Goal: Information Seeking & Learning: Find specific fact

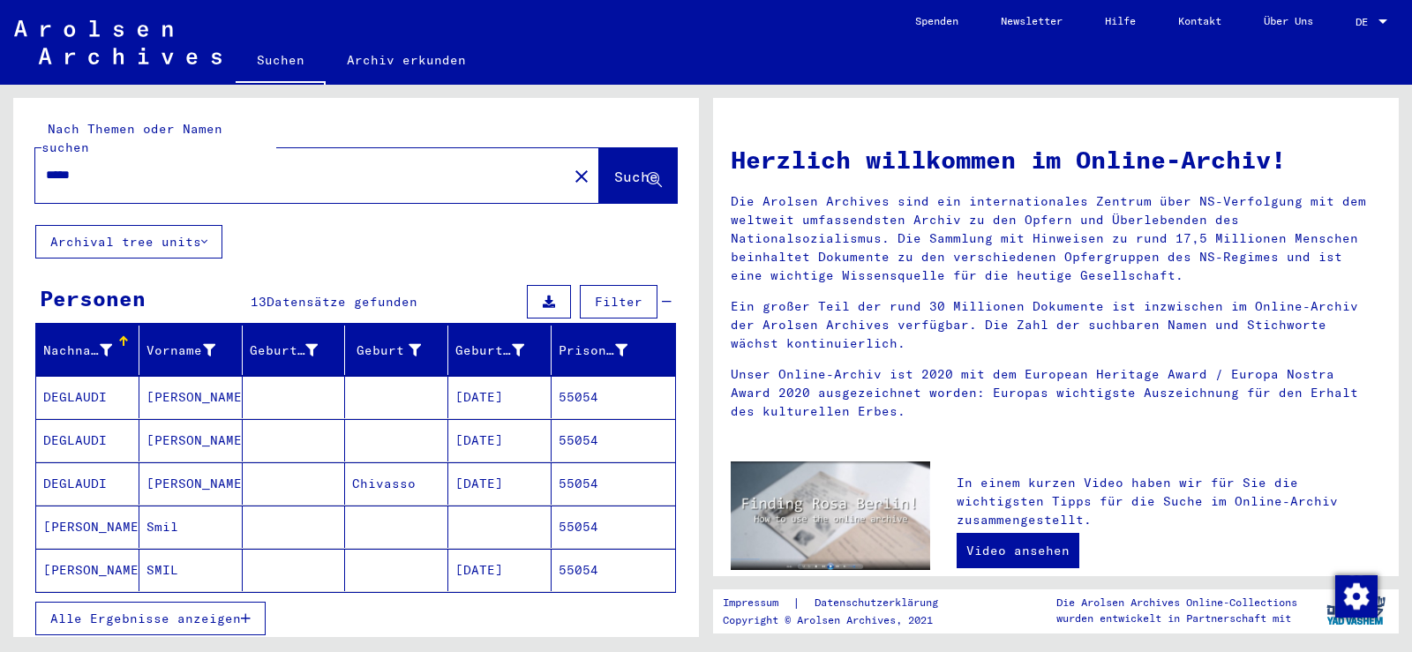
drag, startPoint x: 96, startPoint y: 156, endPoint x: 2, endPoint y: 110, distance: 105.0
click at [0, 136] on div "Nach Themen oder Namen suchen ***** close Suche Archival tree units Personen 13…" at bounding box center [353, 361] width 706 height 552
type input "******"
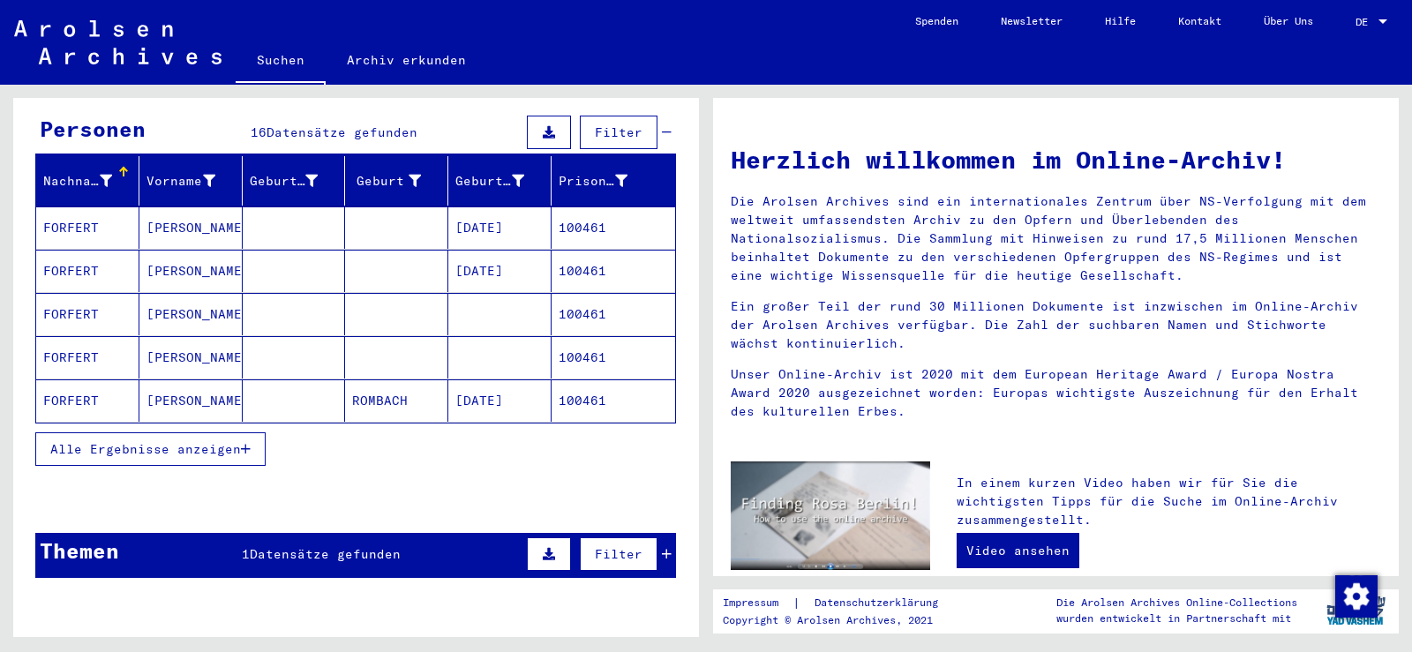
scroll to position [176, 0]
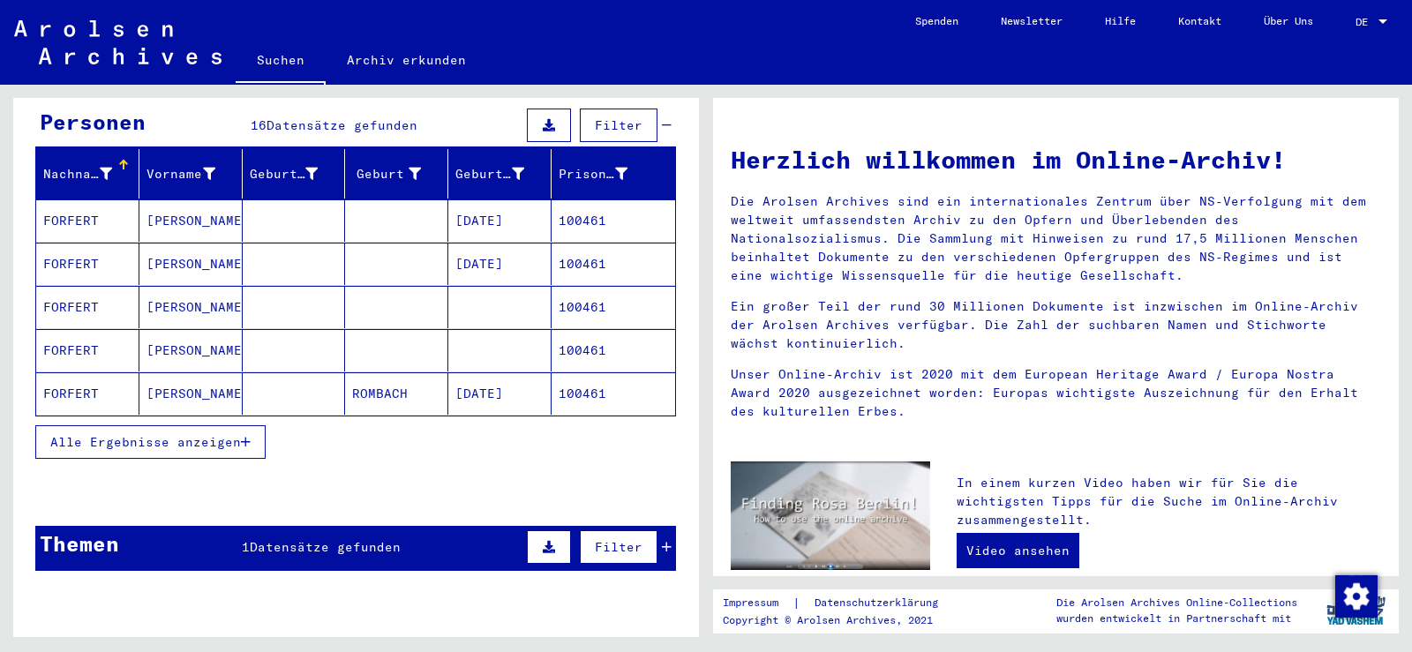
click at [251, 363] on button "Alle Ergebnisse anzeigen" at bounding box center [150, 442] width 230 height 34
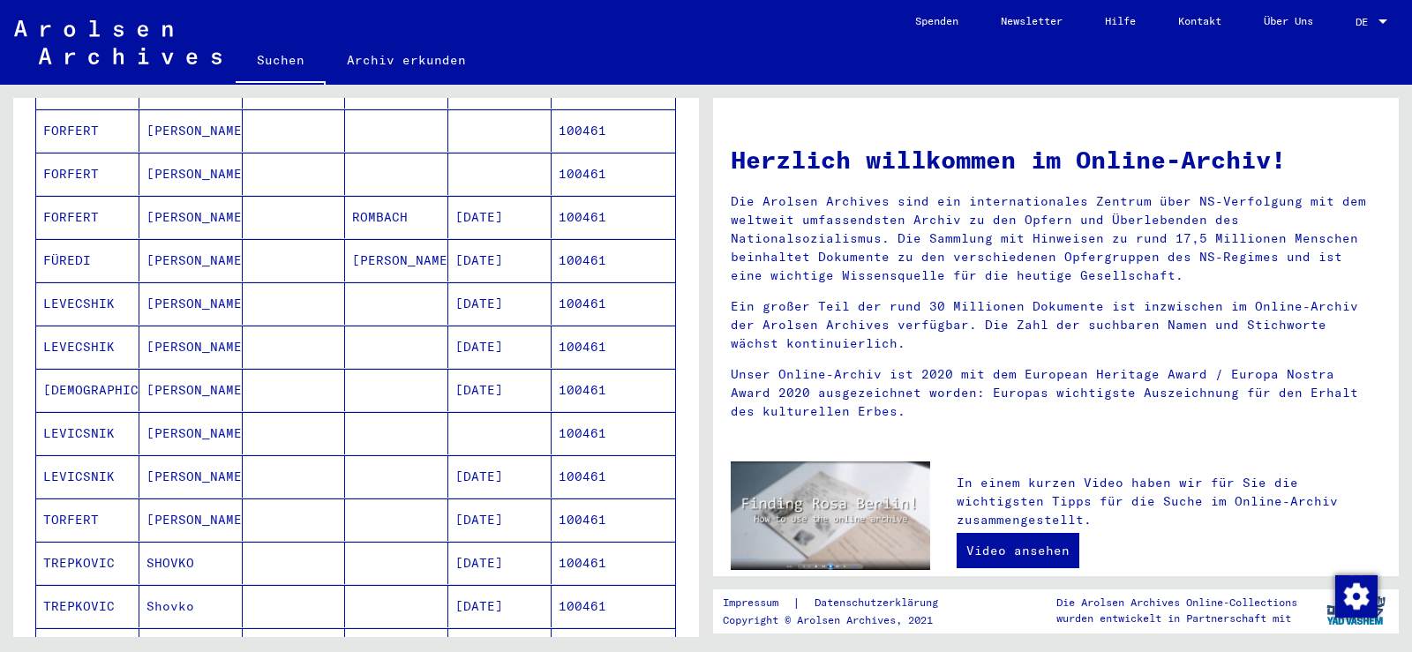
scroll to position [441, 0]
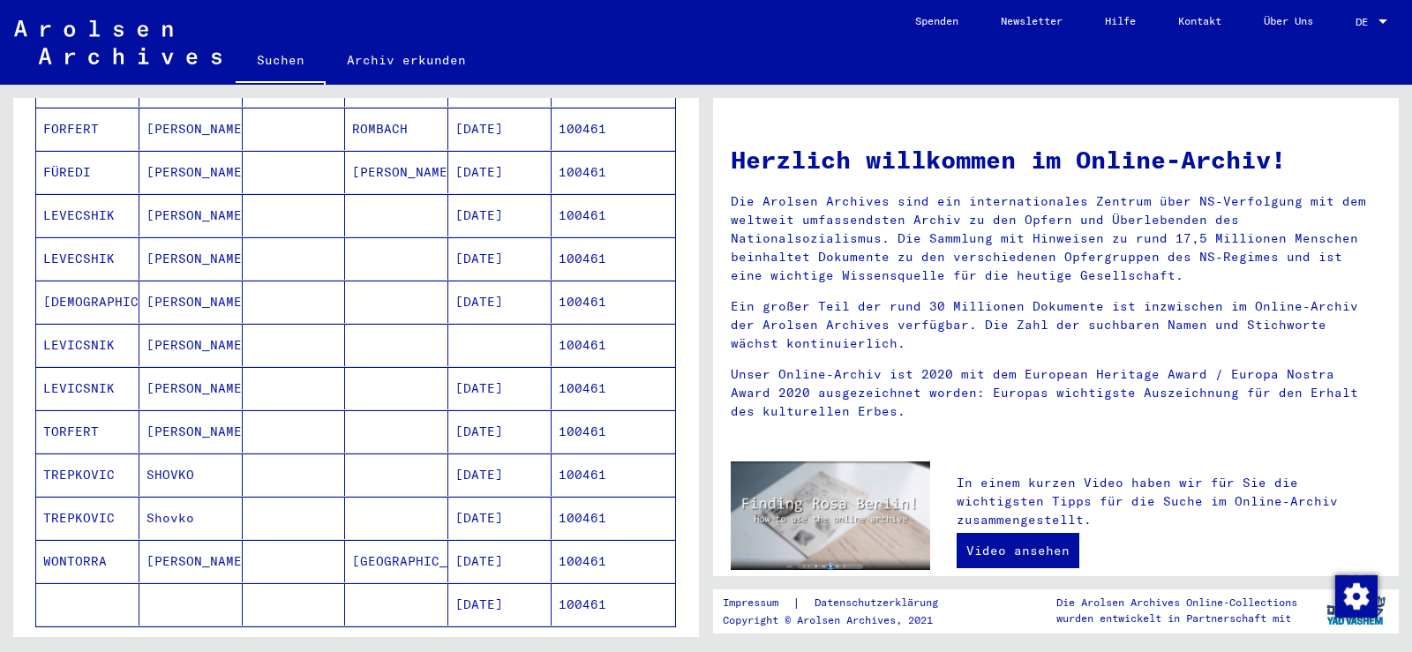
click at [502, 363] on mat-cell "[DATE]" at bounding box center [499, 388] width 103 height 42
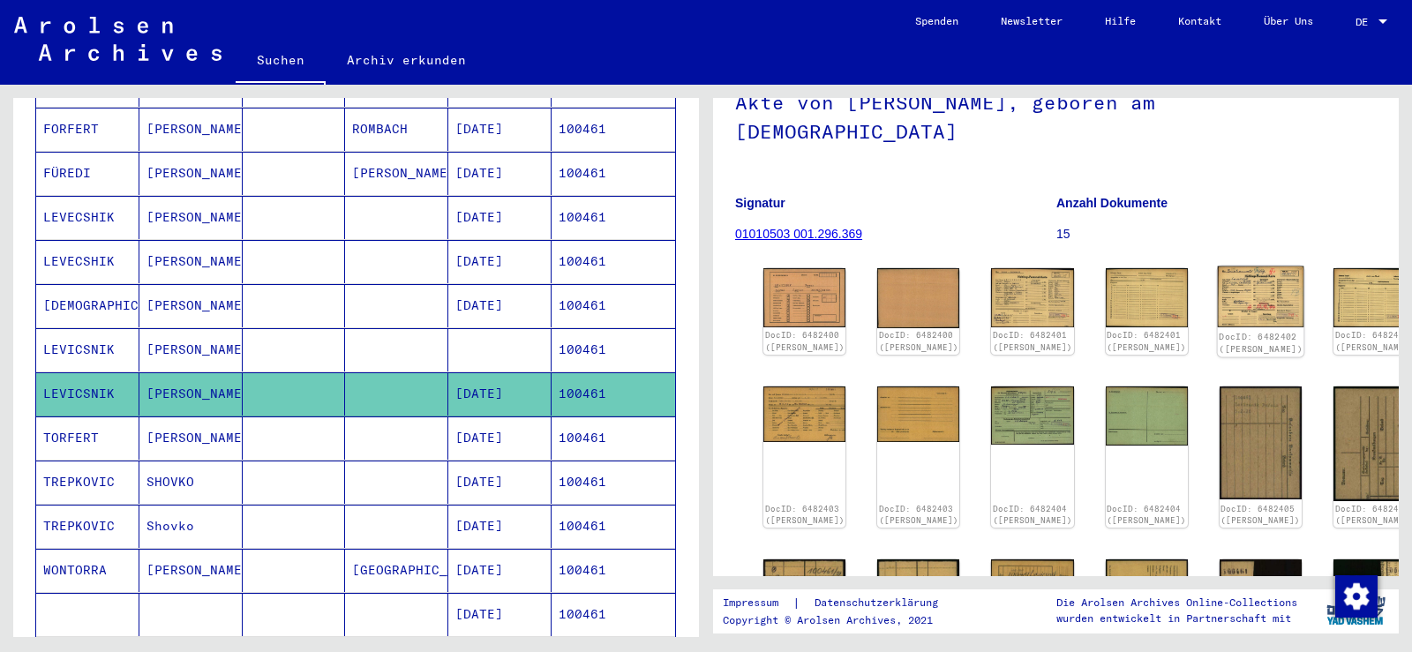
scroll to position [88, 0]
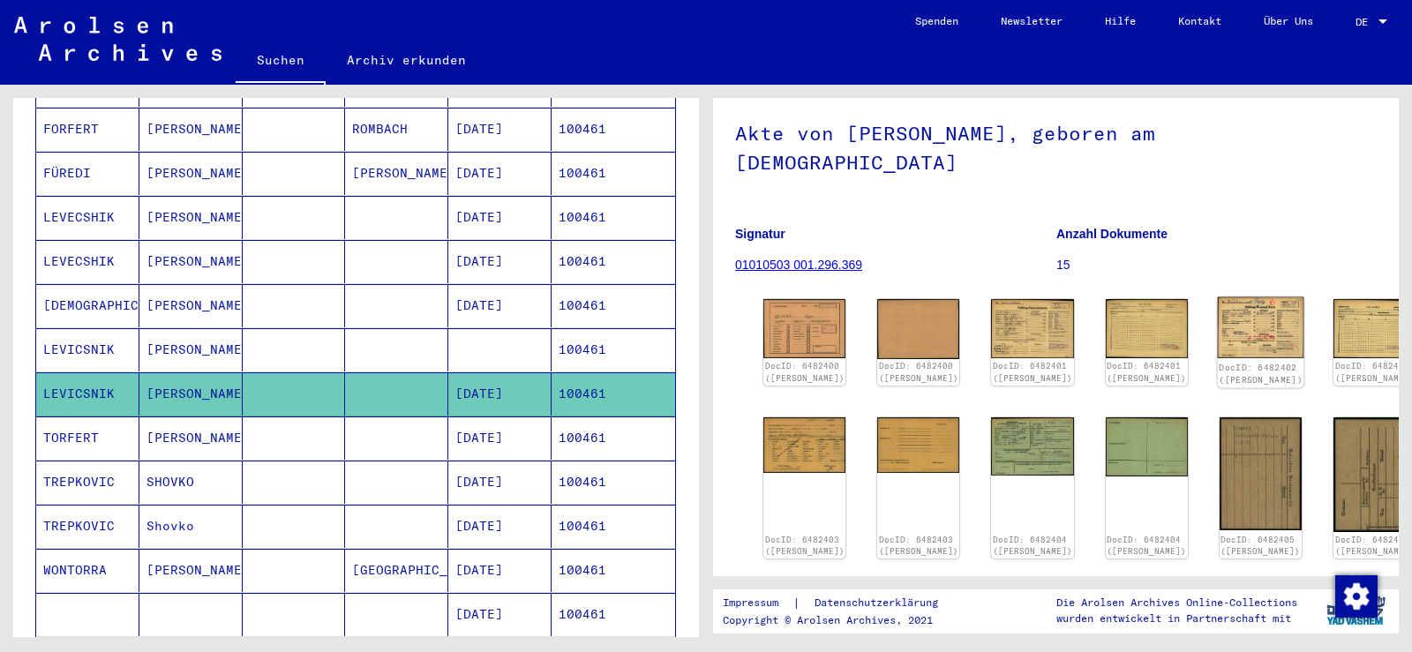
click at [1217, 297] on img at bounding box center [1260, 327] width 86 height 61
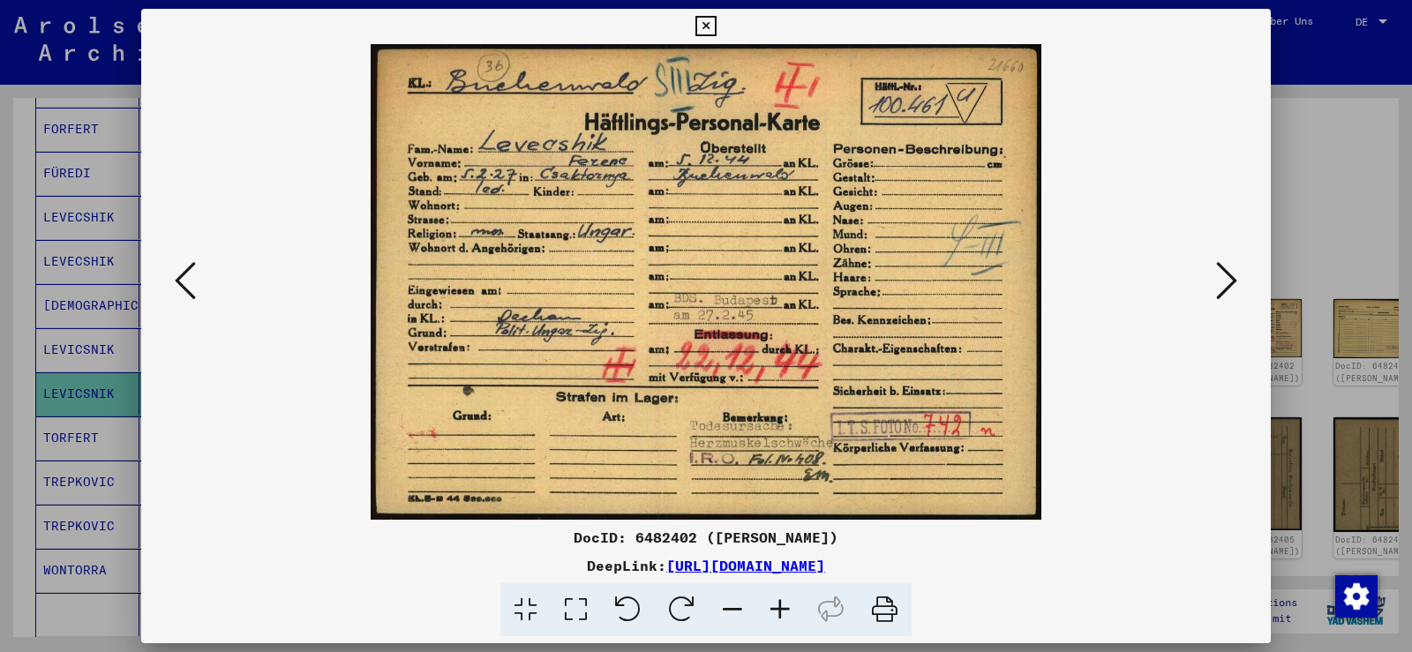
click at [191, 281] on icon at bounding box center [185, 280] width 21 height 42
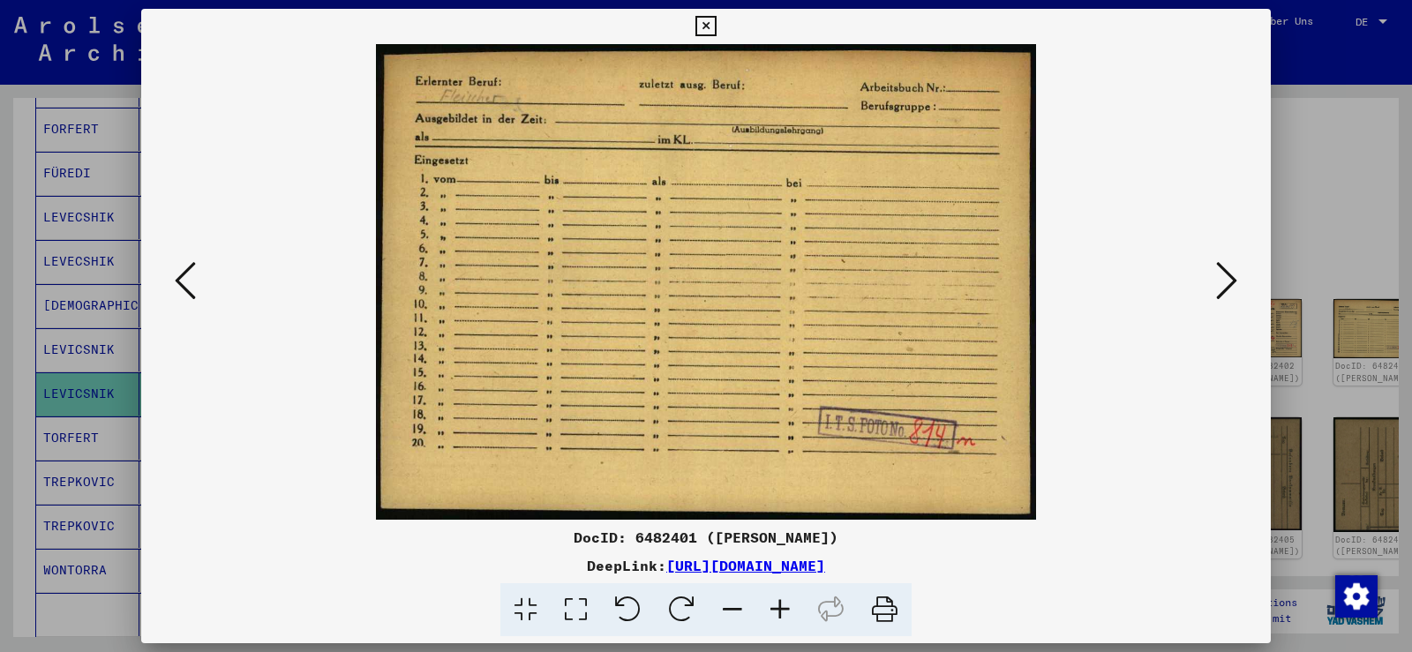
click at [191, 281] on icon at bounding box center [185, 280] width 21 height 42
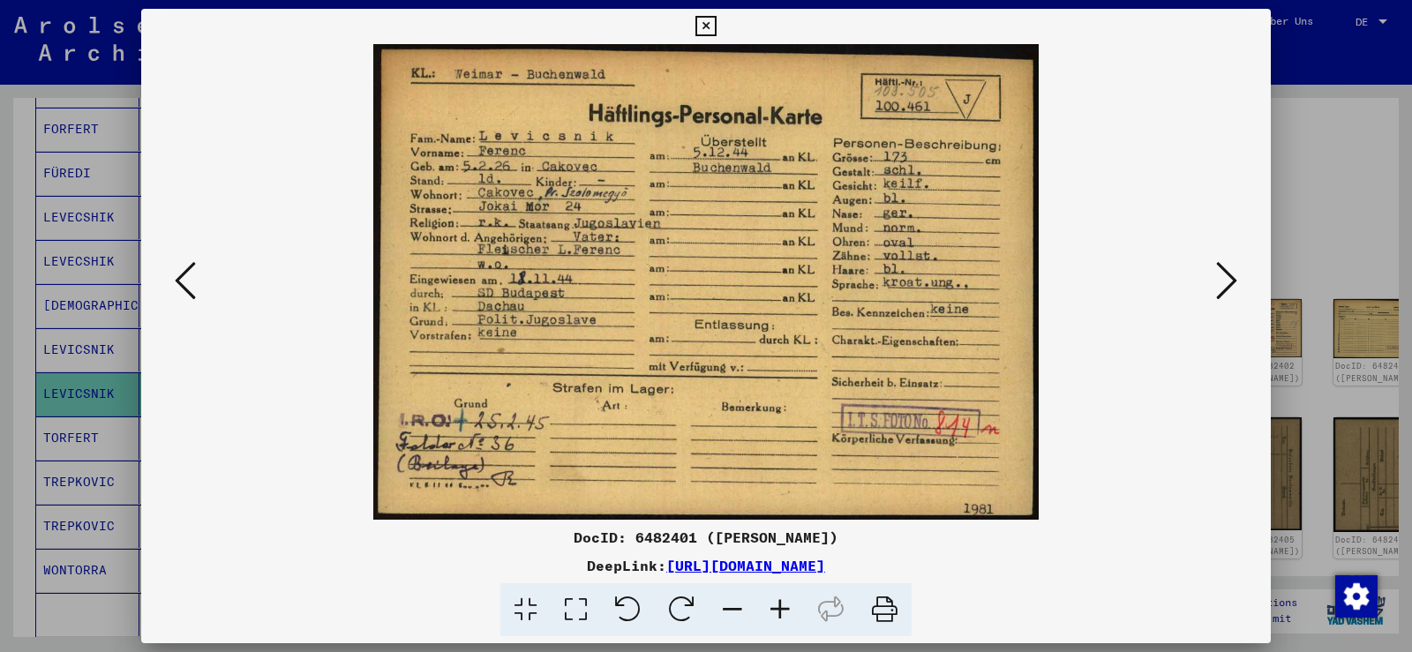
click at [177, 280] on icon at bounding box center [185, 280] width 21 height 42
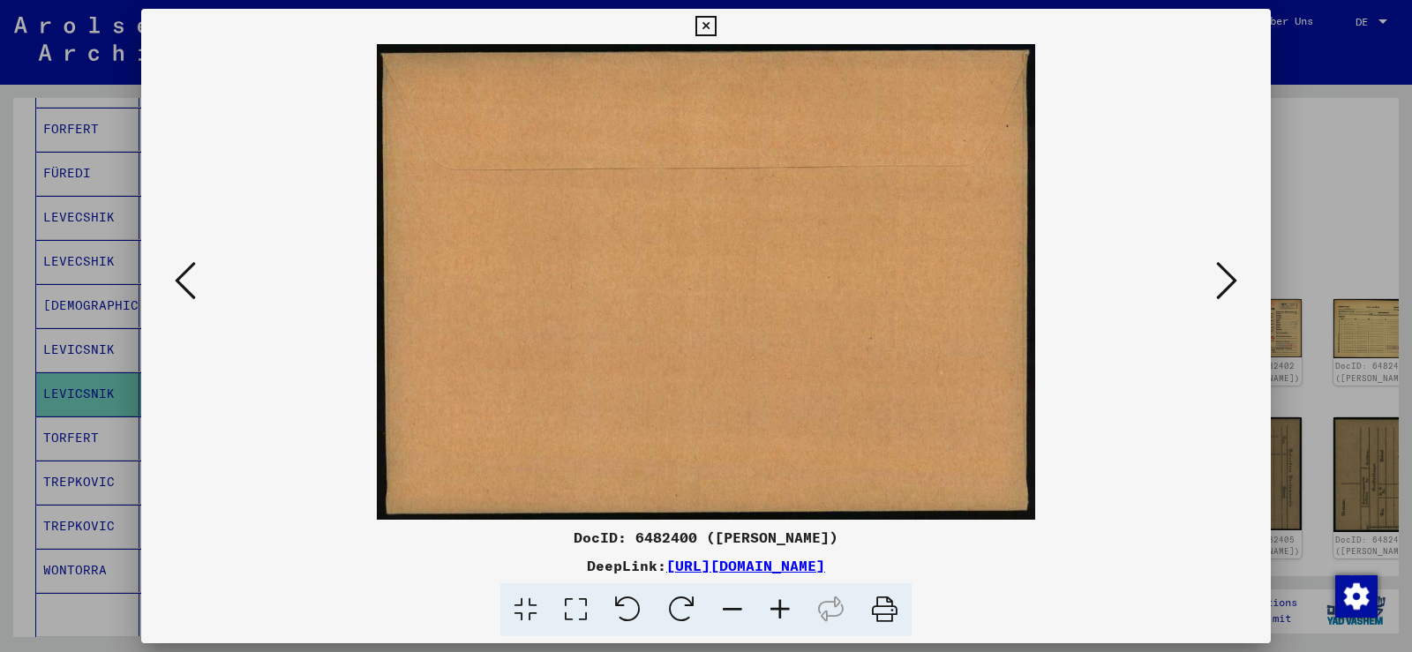
click at [177, 280] on icon at bounding box center [185, 280] width 21 height 42
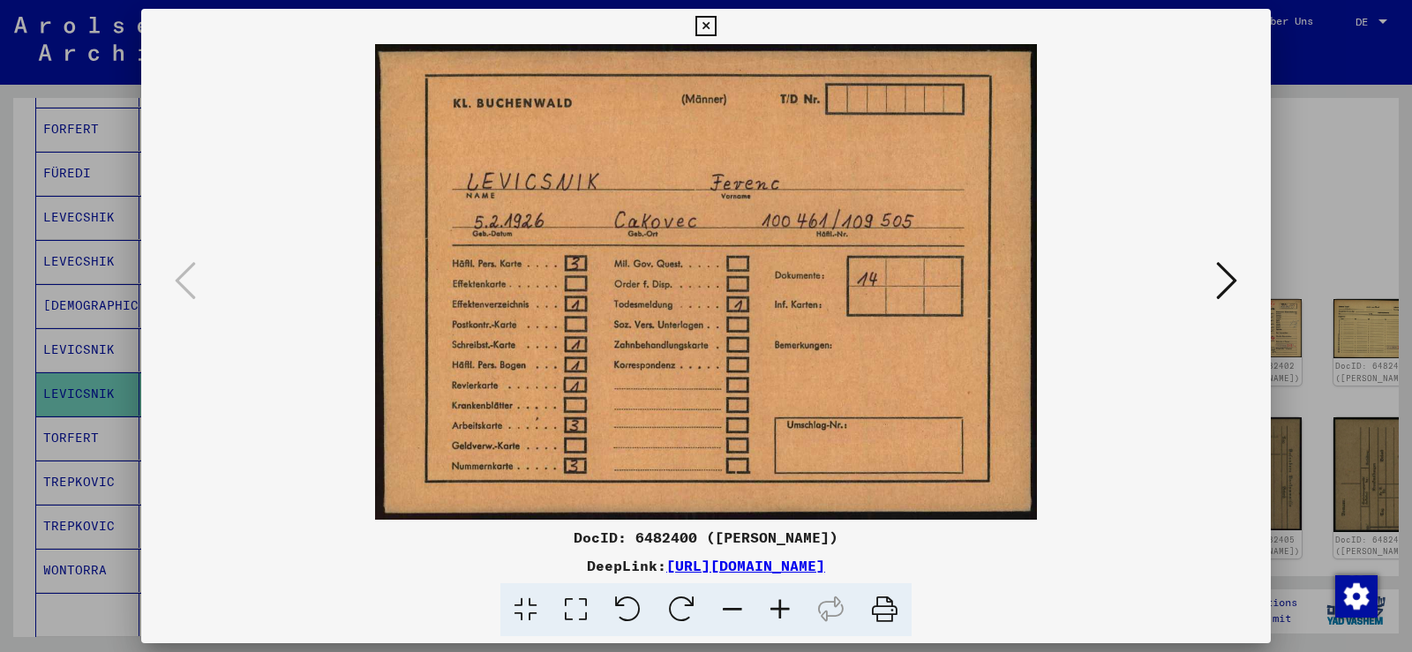
click at [1227, 282] on icon at bounding box center [1226, 280] width 21 height 42
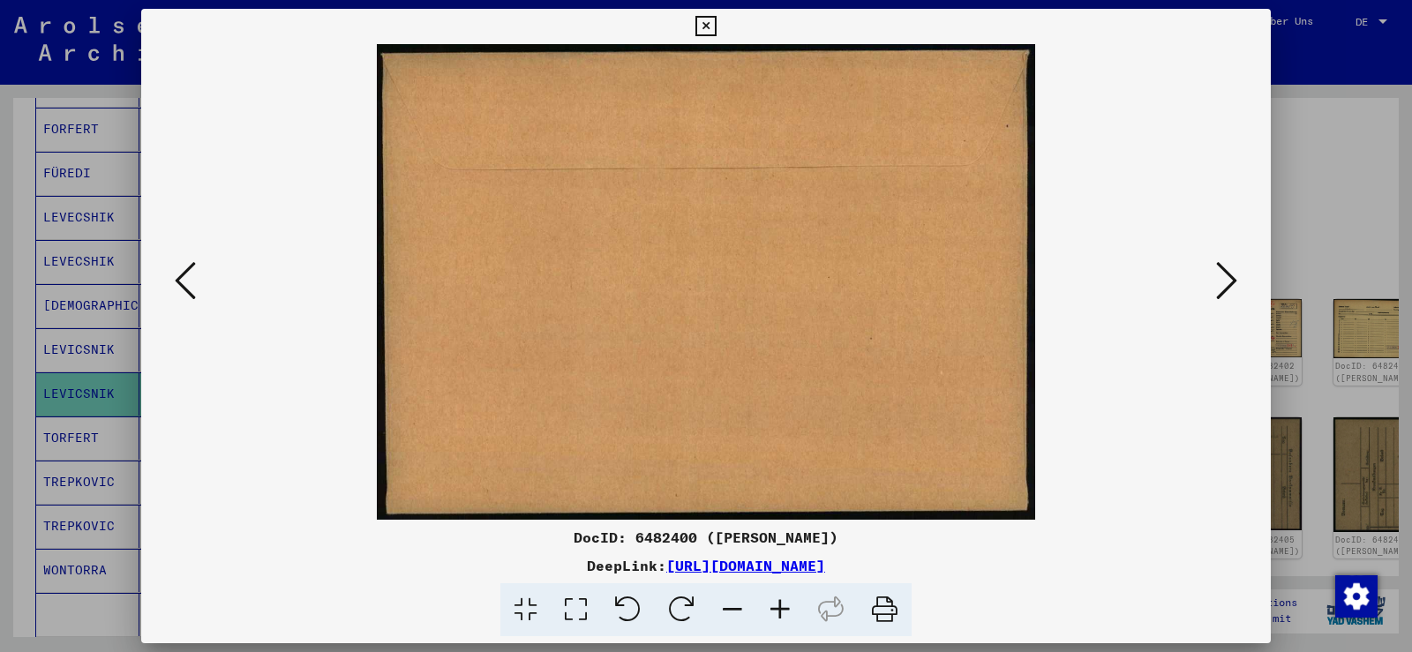
click at [1227, 282] on icon at bounding box center [1226, 280] width 21 height 42
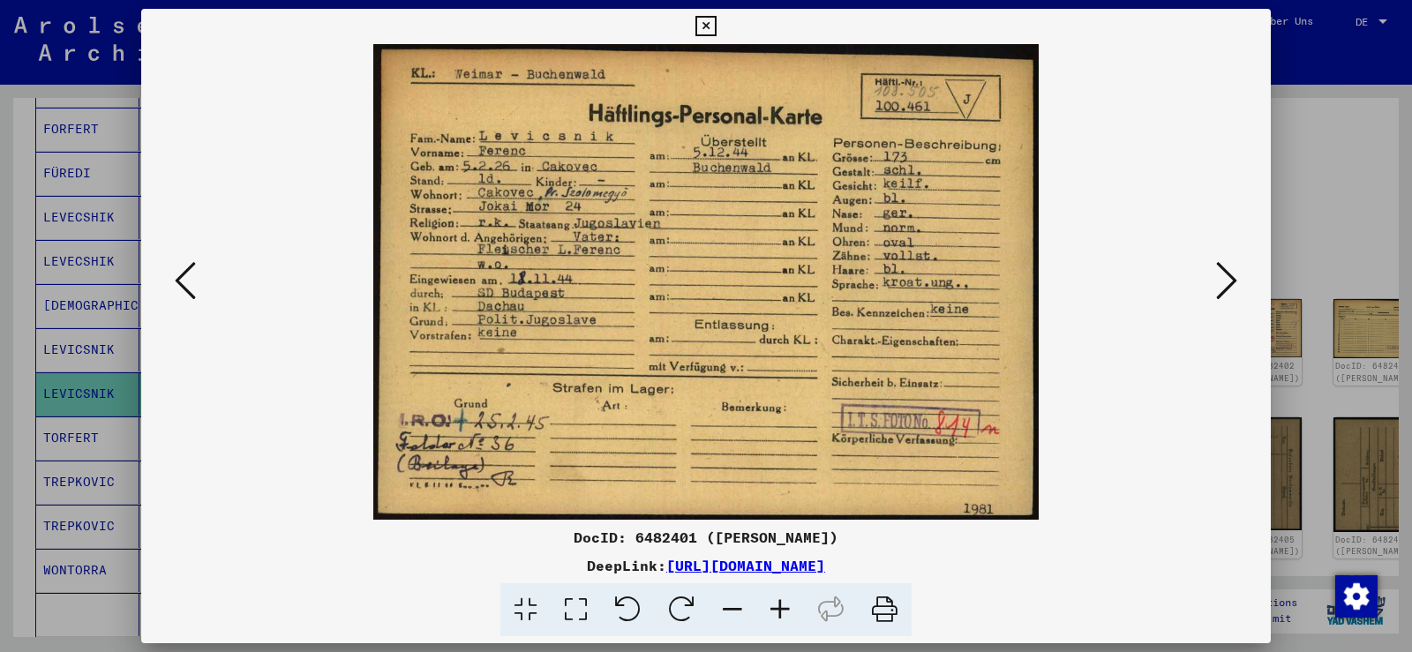
click at [1232, 280] on icon at bounding box center [1226, 280] width 21 height 42
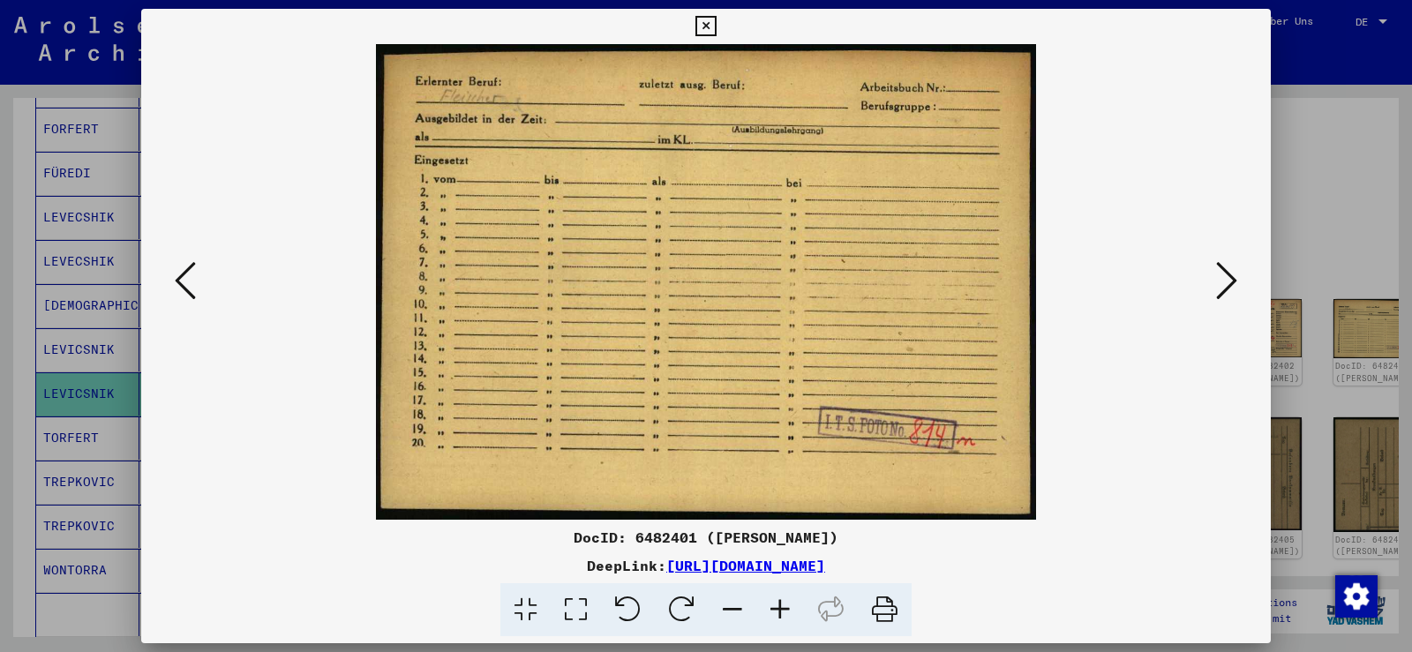
click at [183, 275] on icon at bounding box center [185, 280] width 21 height 42
